Goal: Information Seeking & Learning: Learn about a topic

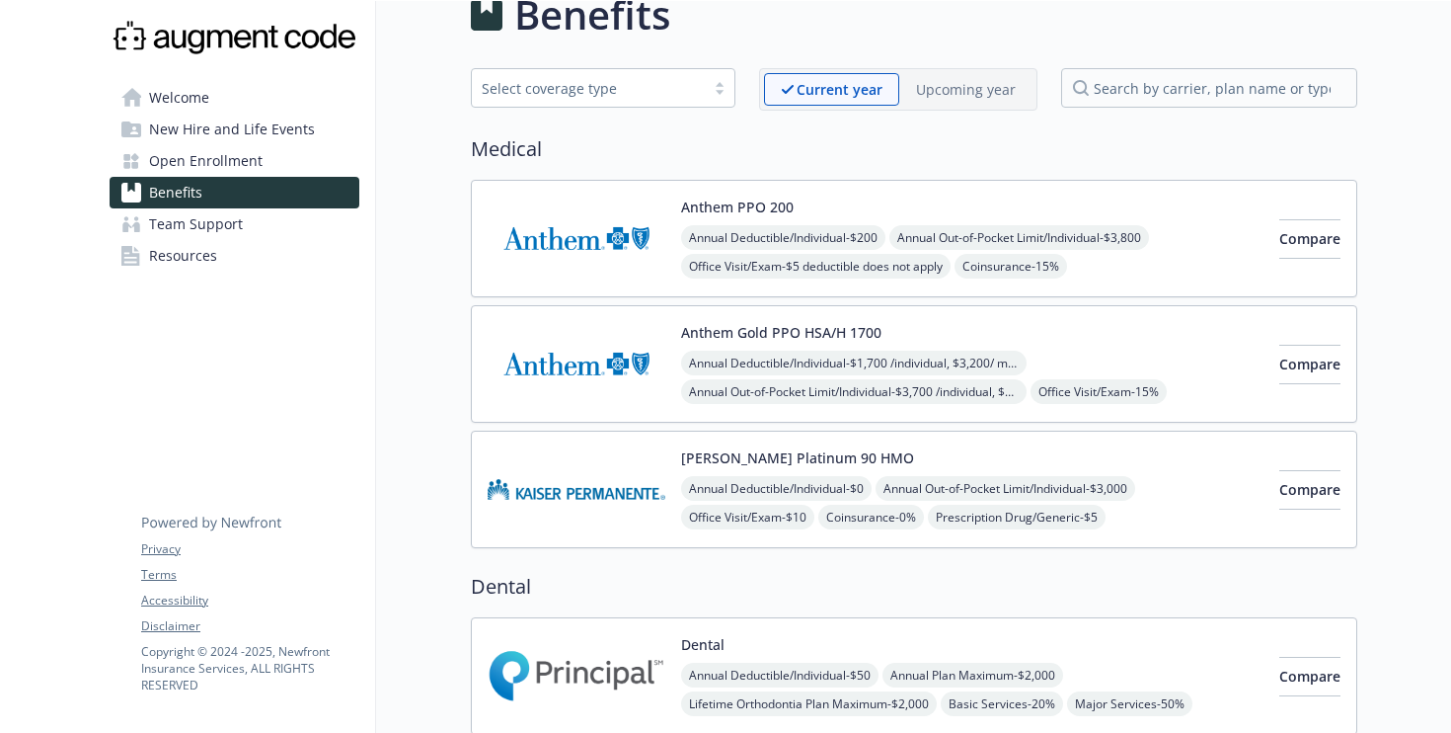
scroll to position [49, 0]
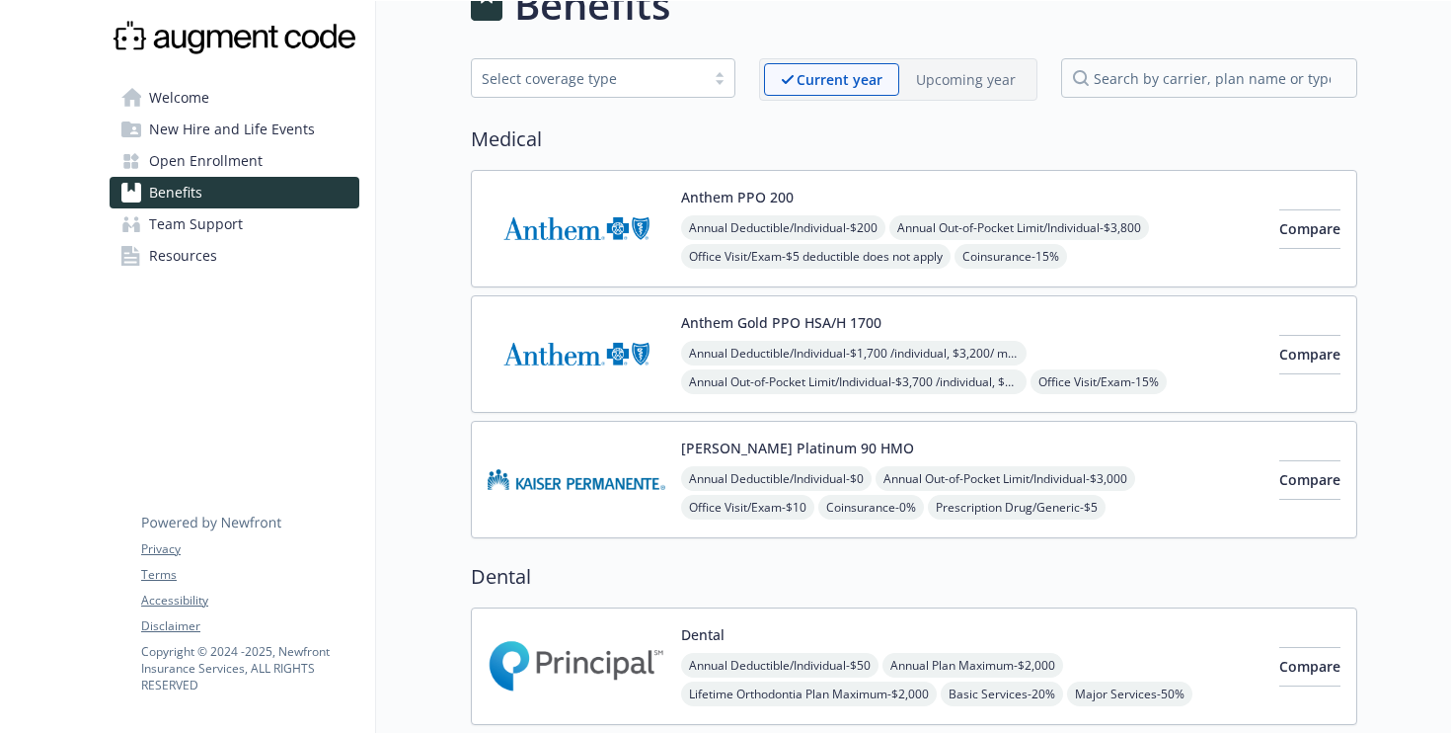
click at [1030, 187] on div "Anthem PPO 200 Annual Deductible/Individual - $200 Annual Out-of-Pocket Limit/I…" at bounding box center [972, 229] width 582 height 84
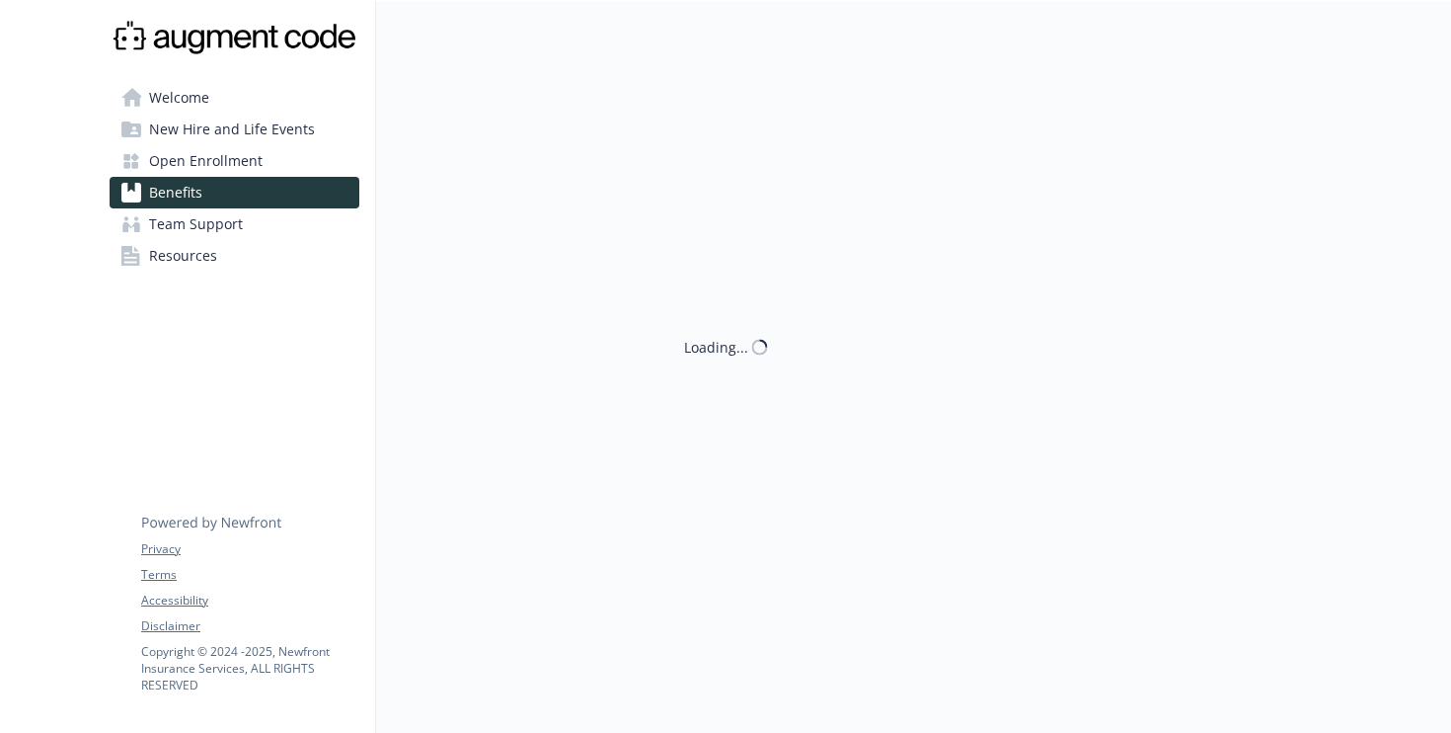
scroll to position [49, 0]
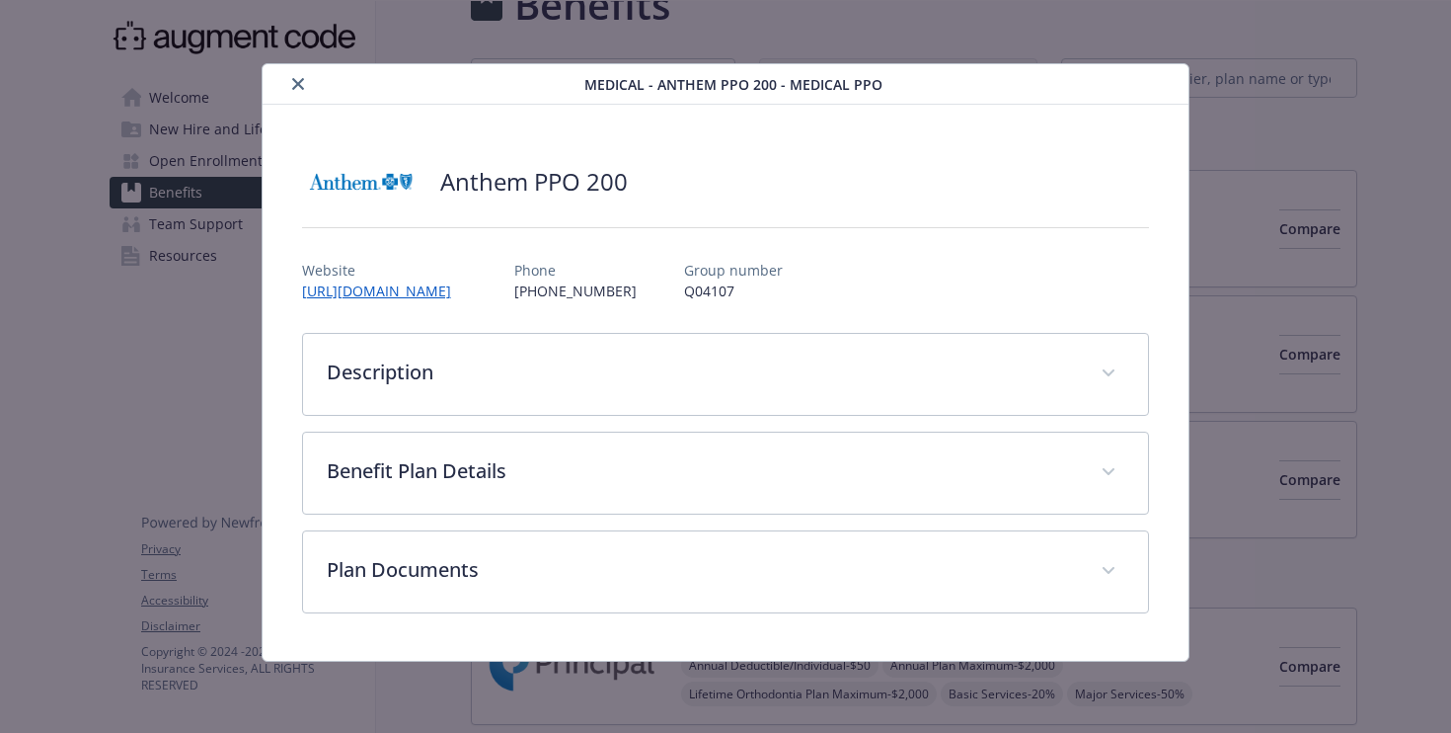
click at [286, 92] on div "details for plan Medical - Anthem PPO 200 - Medical PPO" at bounding box center [428, 84] width 314 height 24
click at [295, 83] on icon "close" at bounding box center [298, 84] width 12 height 12
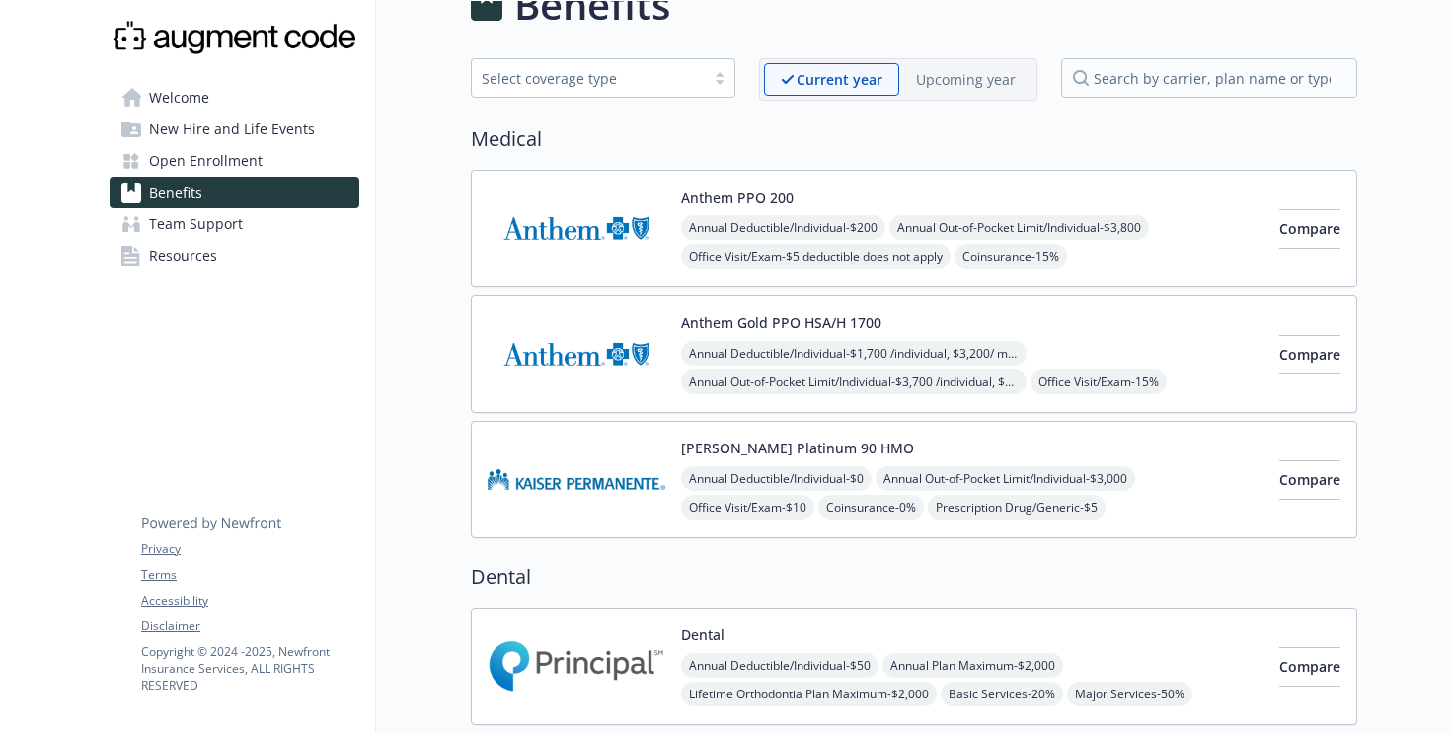
click at [219, 160] on span "Open Enrollment" at bounding box center [206, 161] width 114 height 32
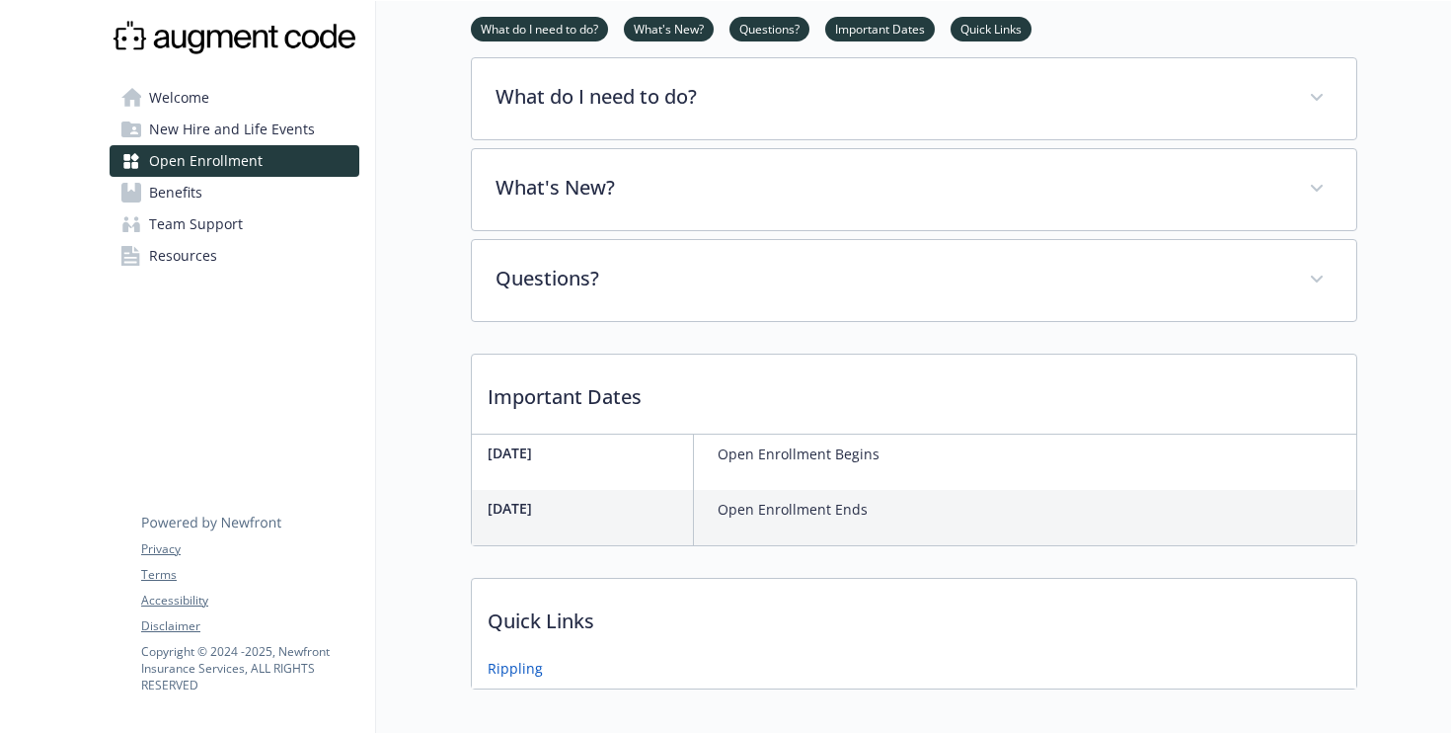
scroll to position [356, 0]
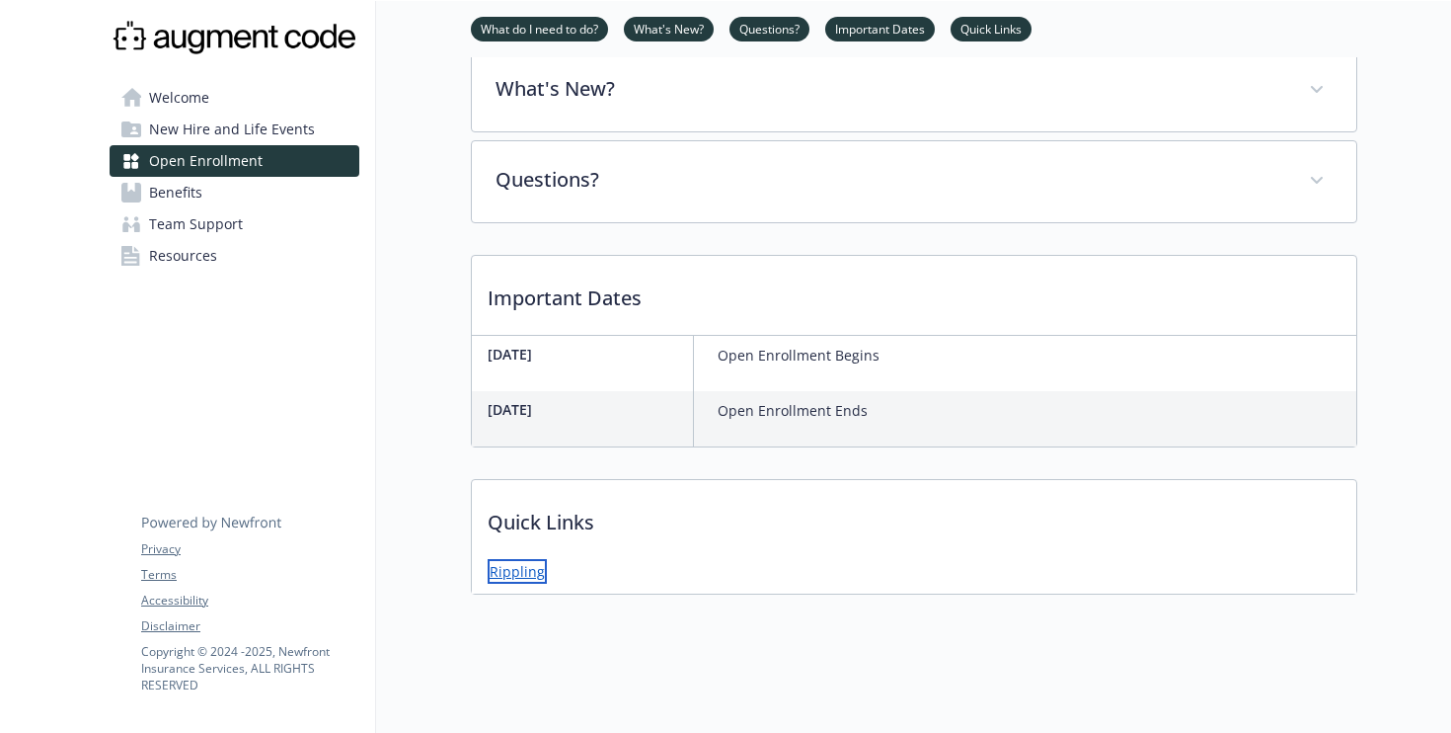
click at [516, 570] on link "Rippling" at bounding box center [517, 571] width 59 height 25
